Goal: Transaction & Acquisition: Purchase product/service

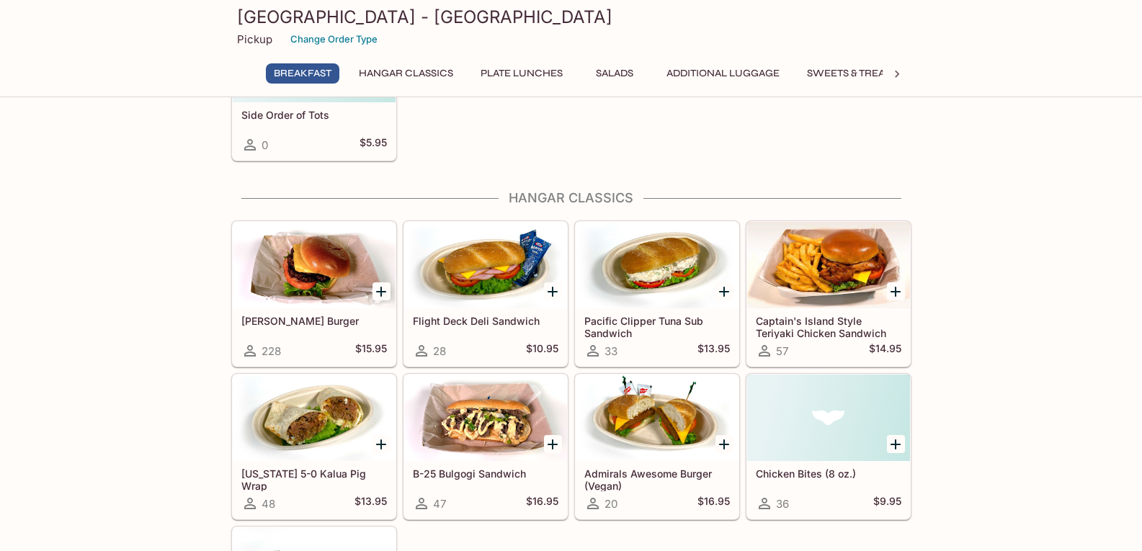
scroll to position [432, 0]
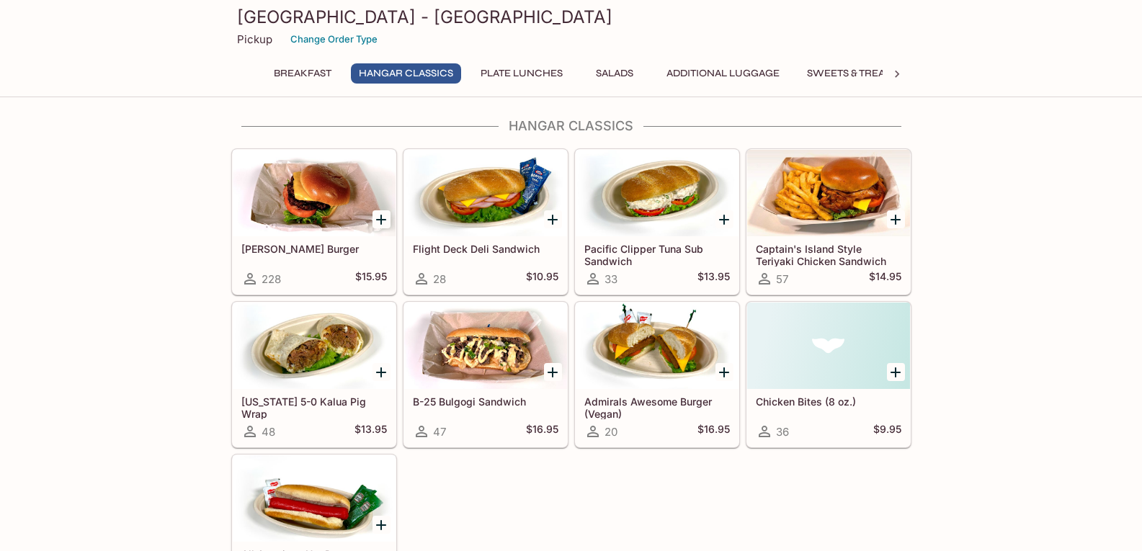
click at [466, 367] on div at bounding box center [485, 346] width 163 height 86
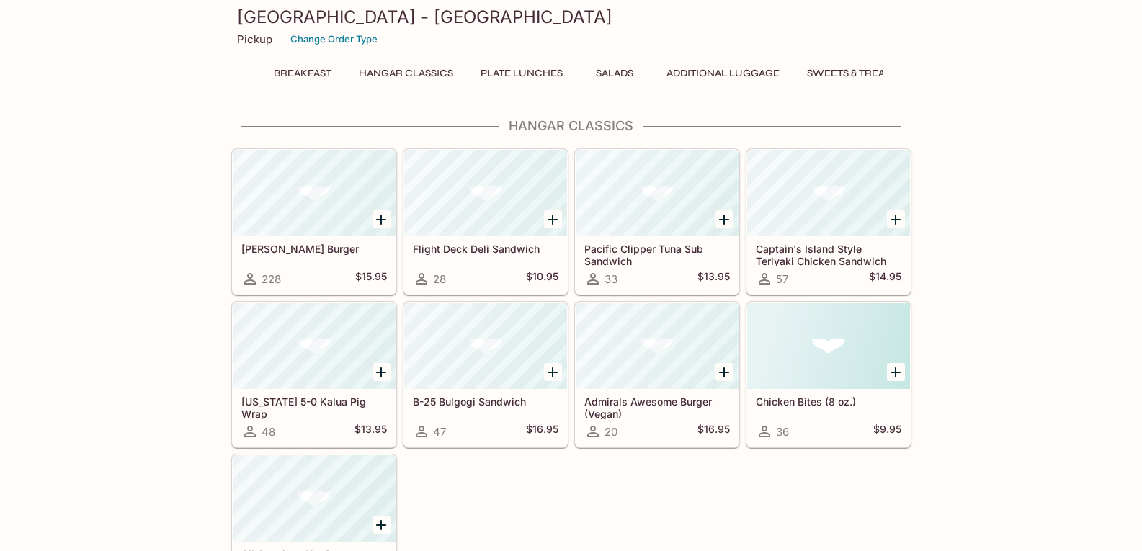
scroll to position [427, 0]
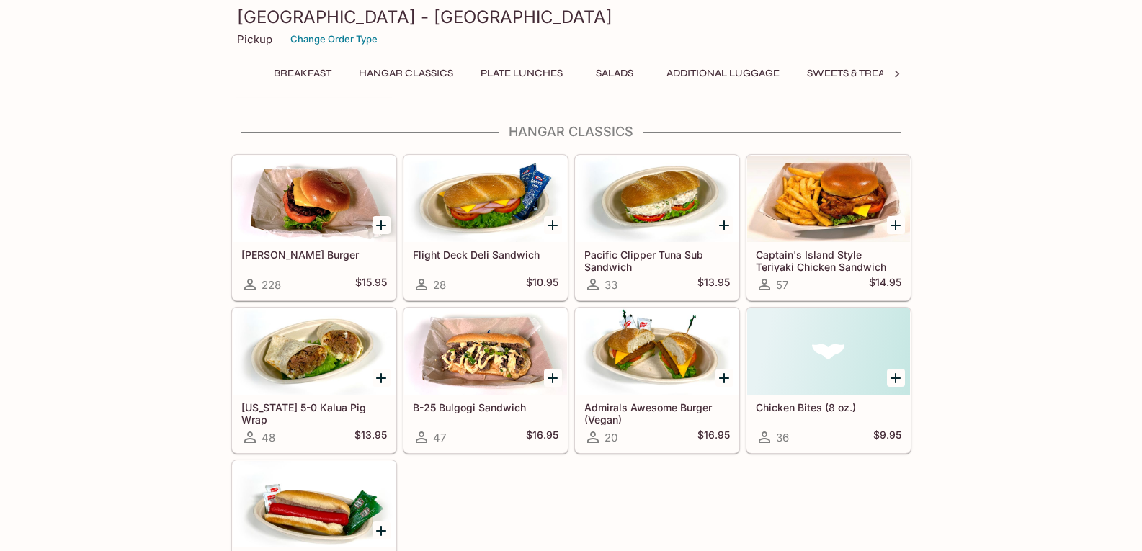
click at [332, 367] on div at bounding box center [314, 351] width 163 height 86
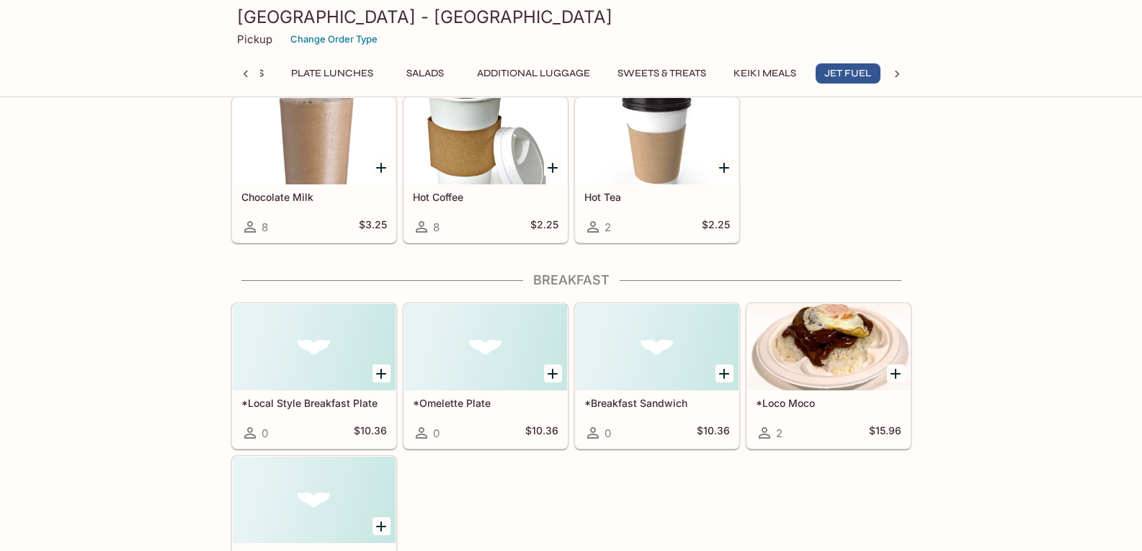
scroll to position [0, 195]
